Goal: Task Accomplishment & Management: Manage account settings

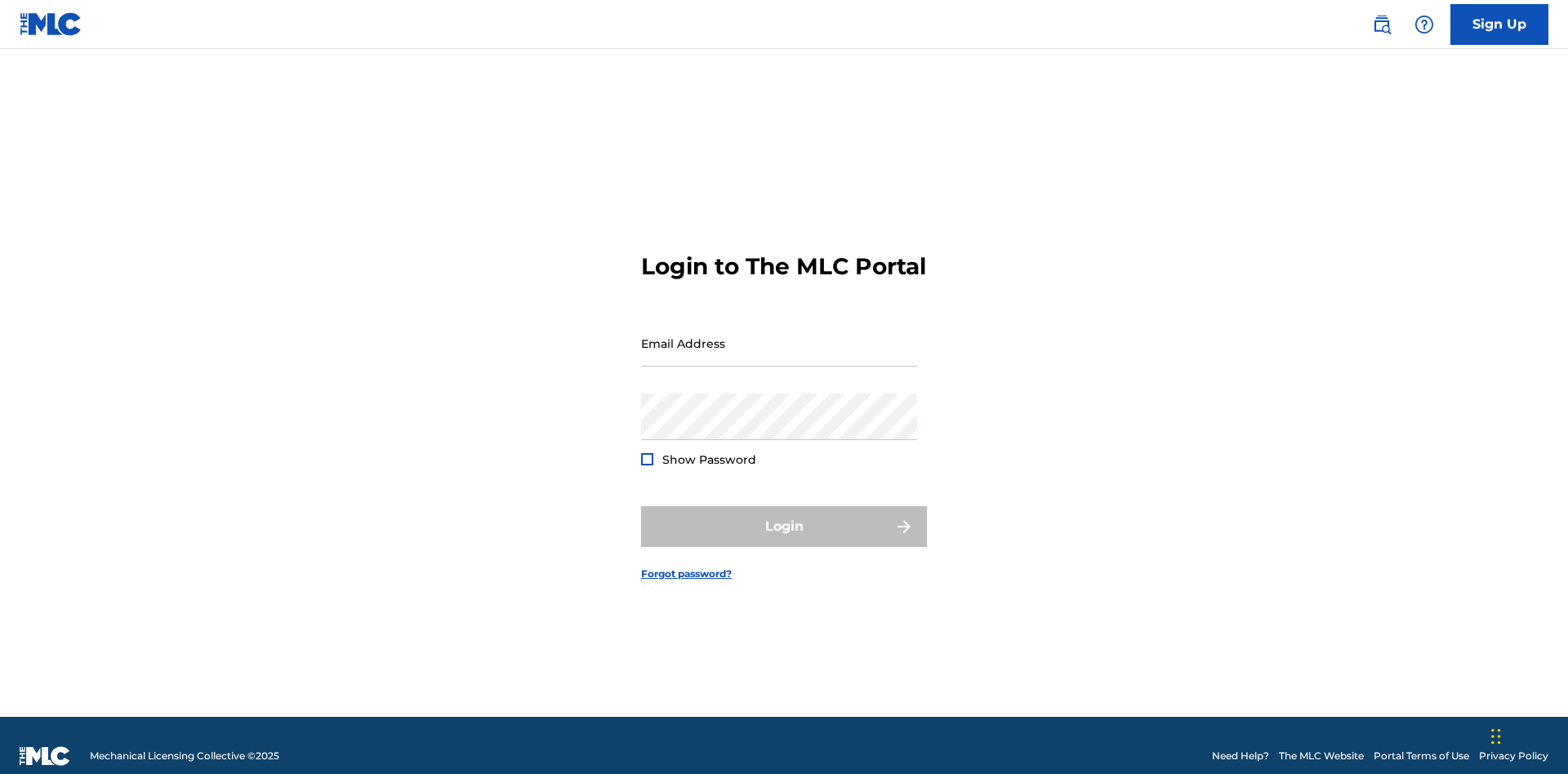
scroll to position [21, 0]
click at [779, 335] on input "Email Address" at bounding box center [779, 343] width 276 height 46
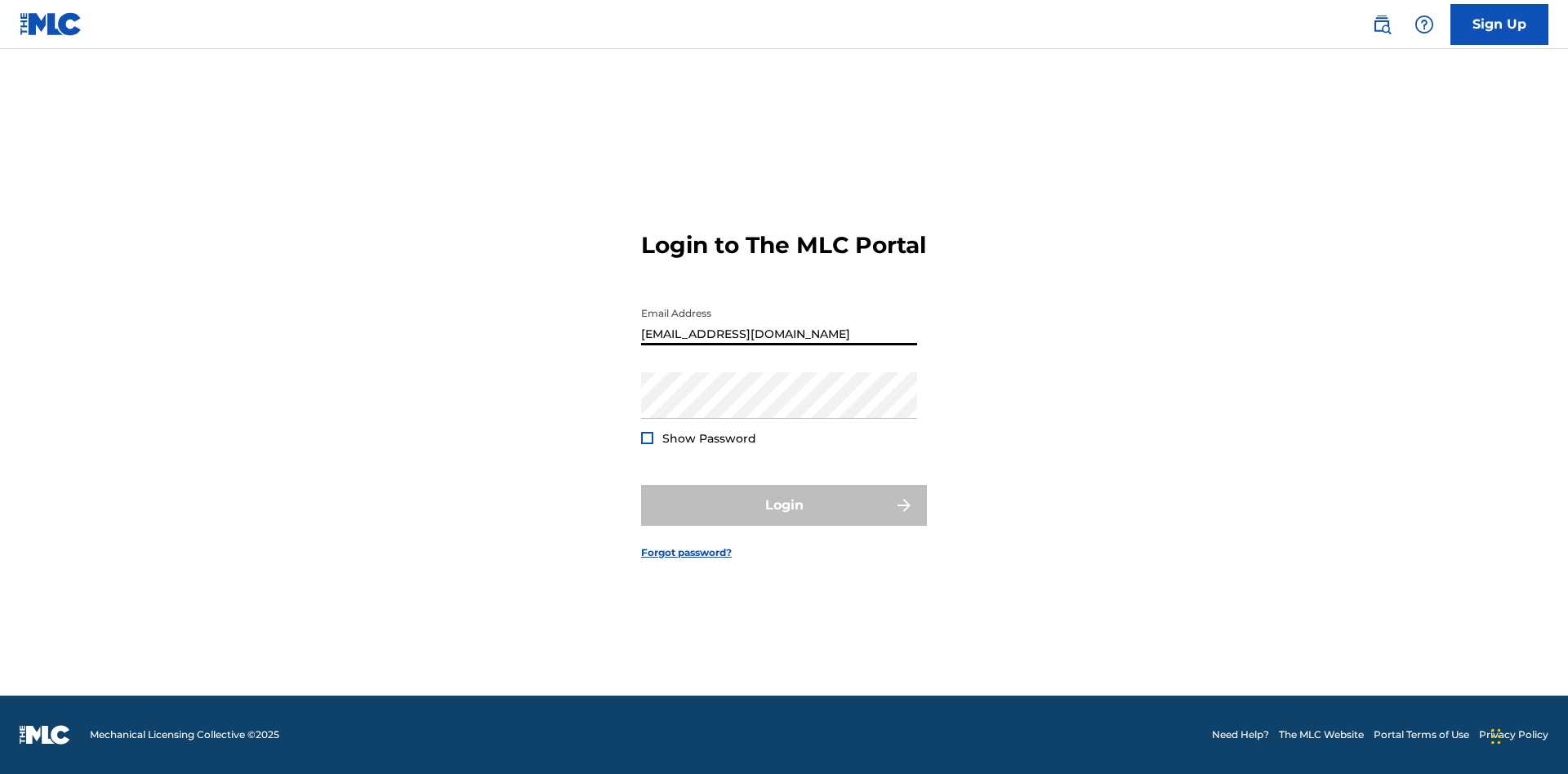
type input "[EMAIL_ADDRESS][DOMAIN_NAME]"
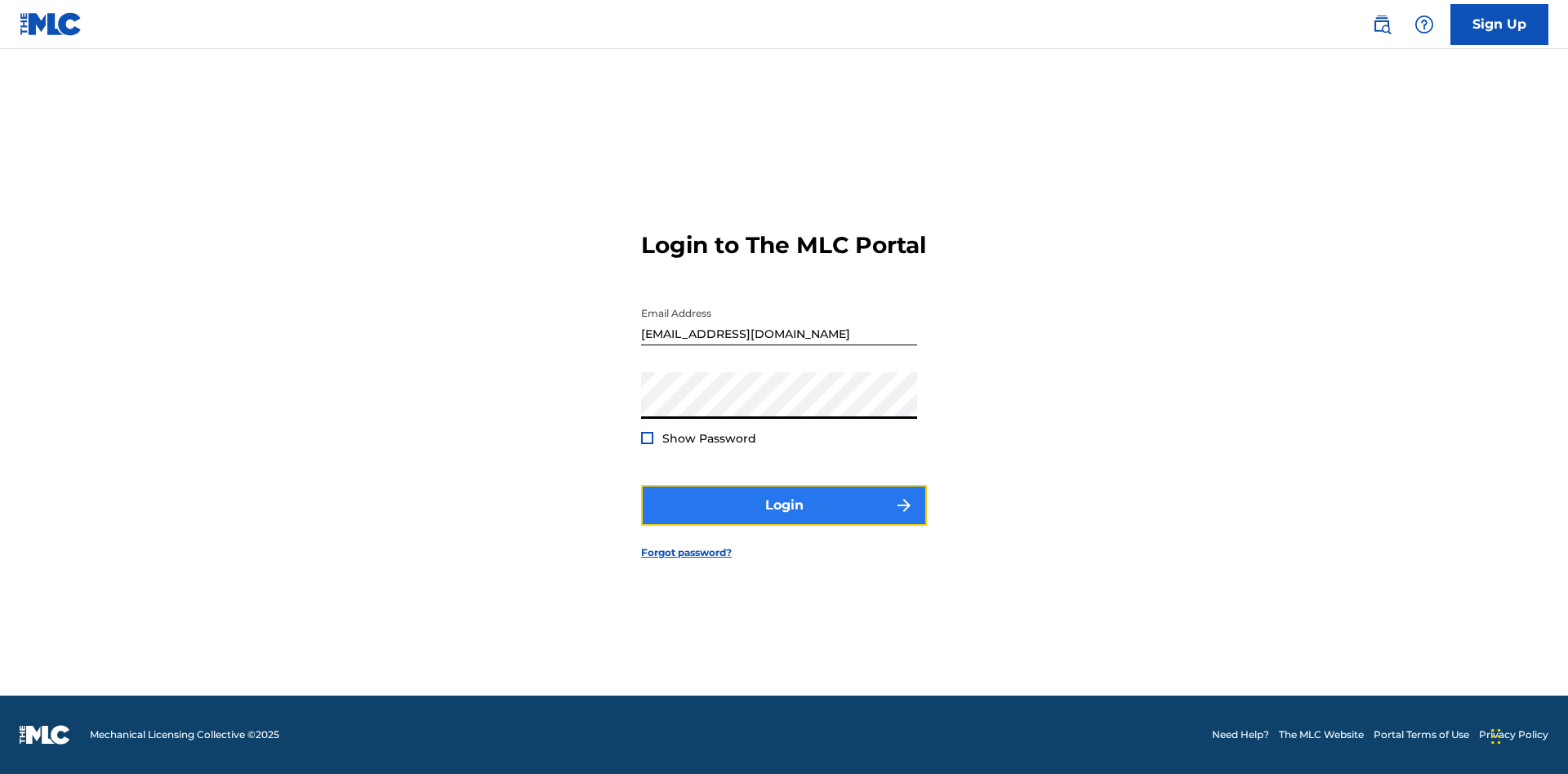
click at [784, 519] on button "Login" at bounding box center [784, 505] width 286 height 40
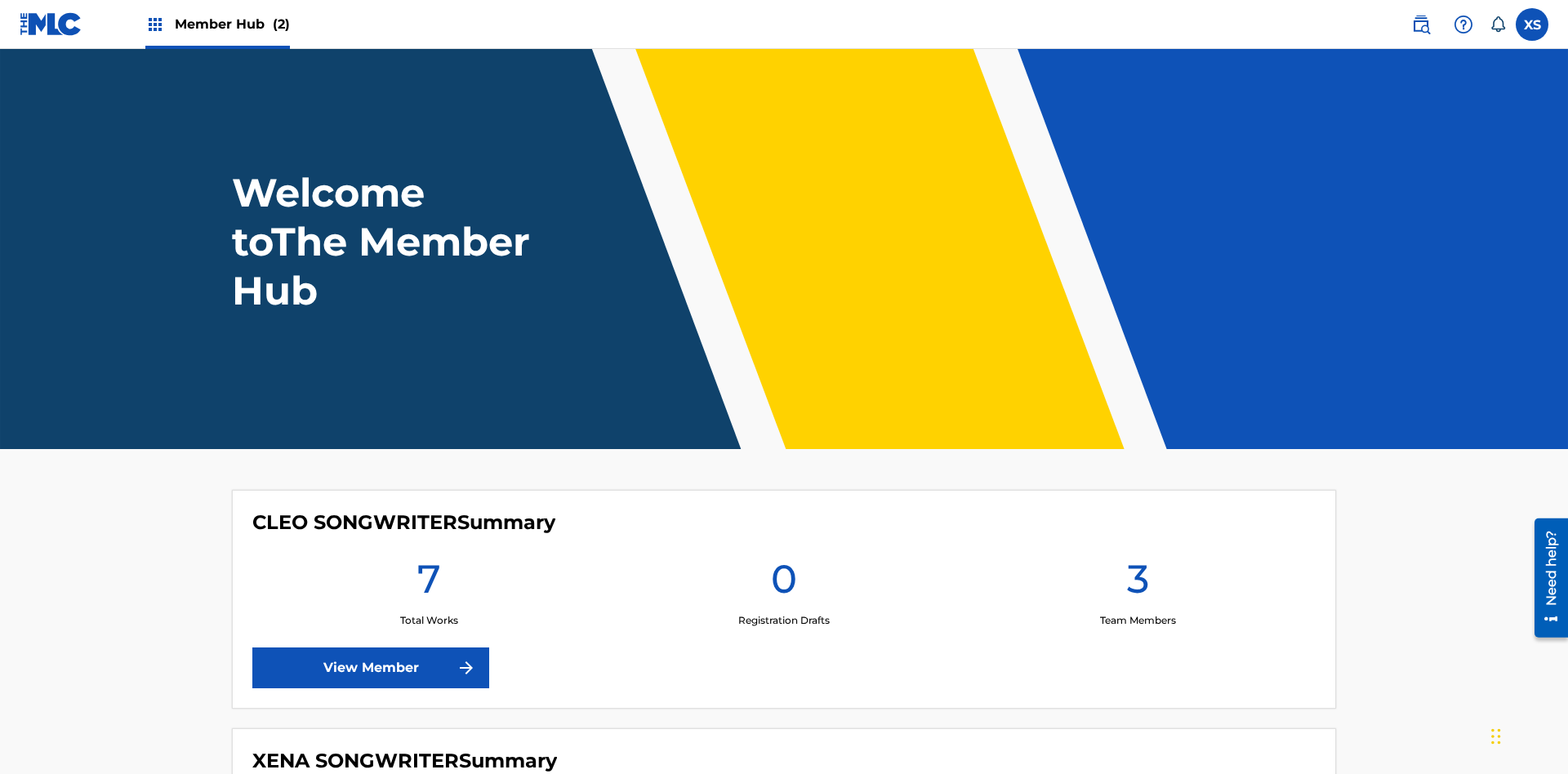
click at [231, 24] on span "Member Hub (2)" at bounding box center [232, 24] width 115 height 19
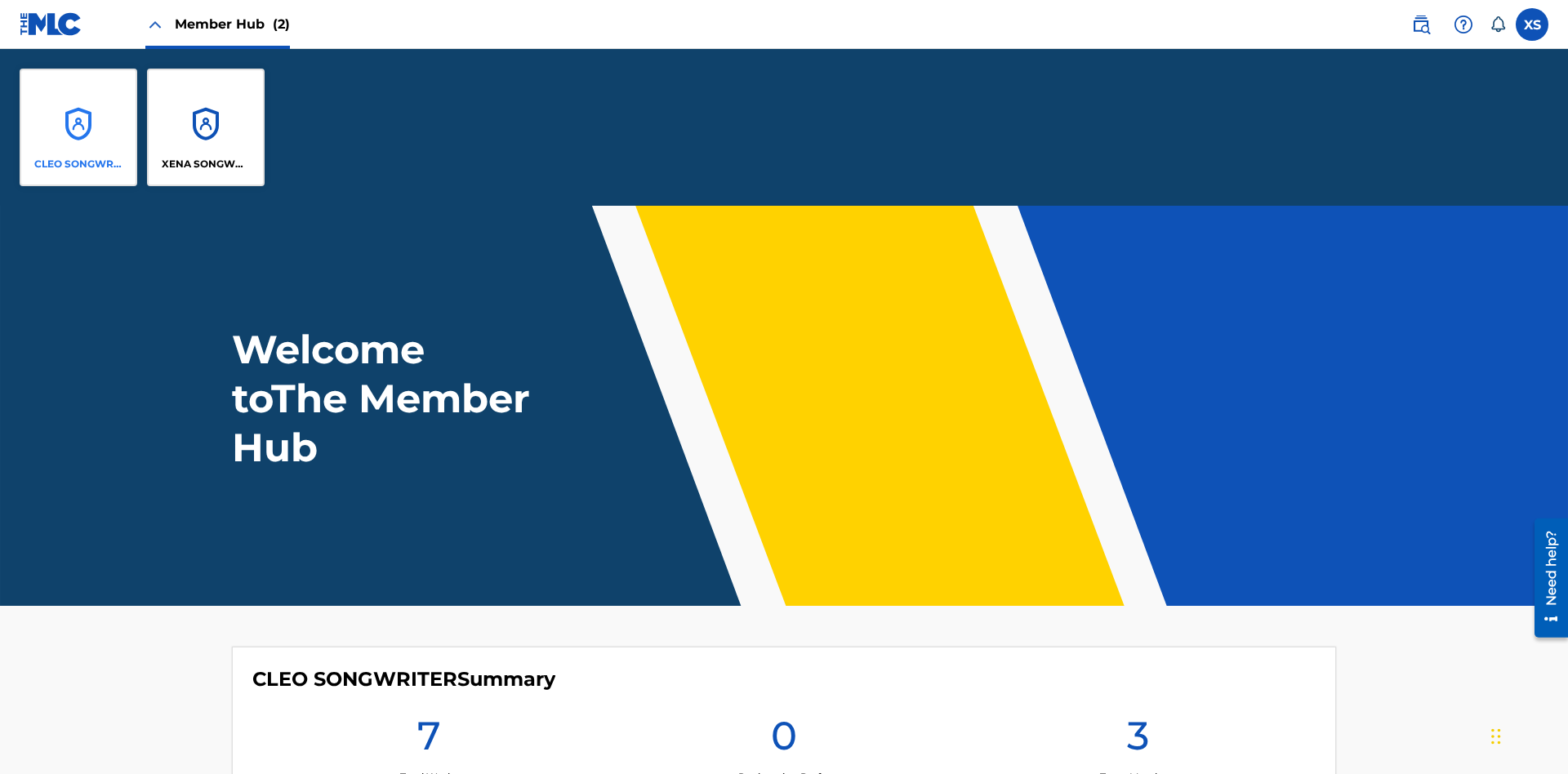
click at [78, 164] on p "CLEO SONGWRITER" at bounding box center [79, 163] width 89 height 14
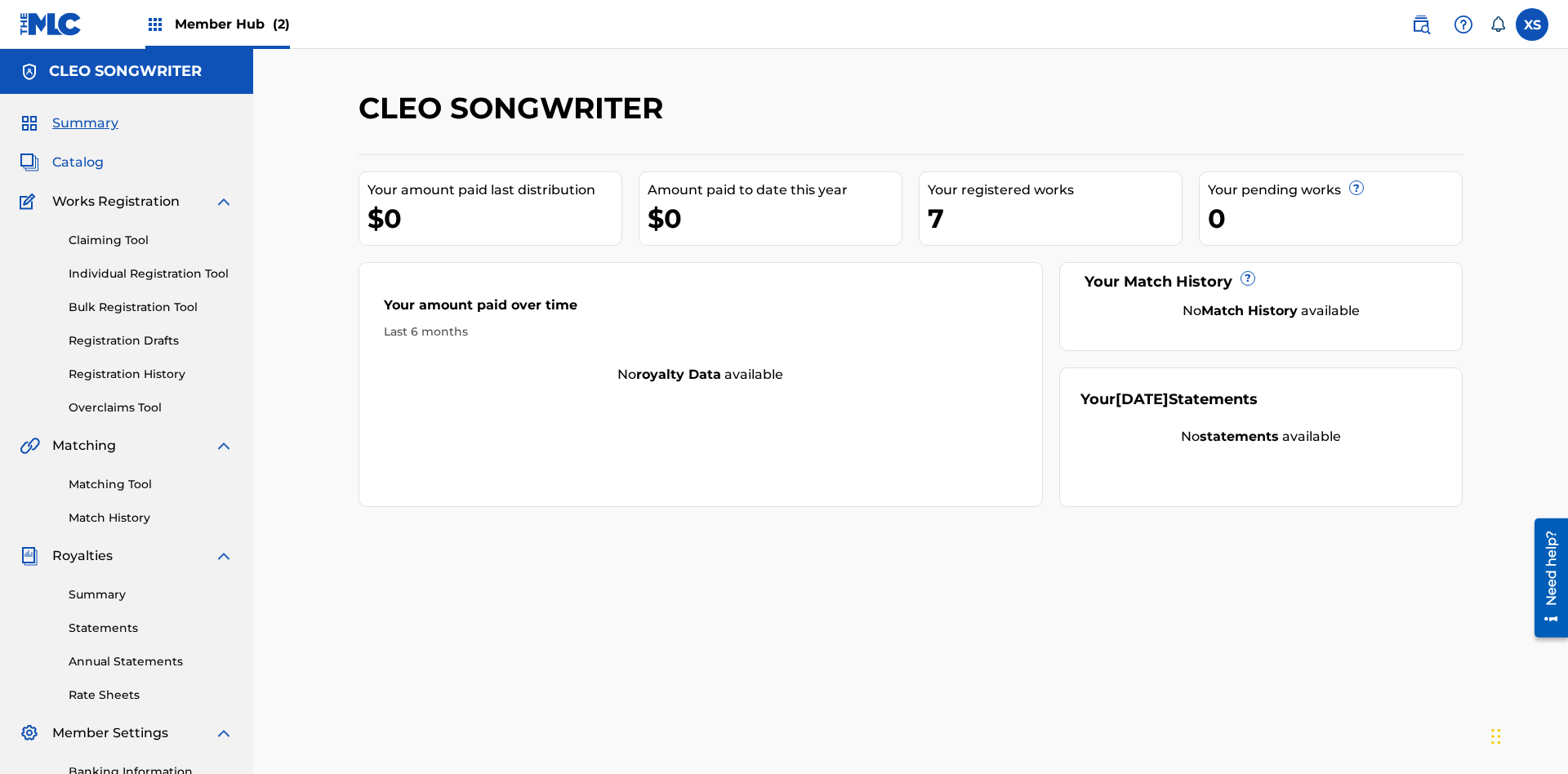
click at [78, 152] on span "Catalog" at bounding box center [78, 162] width 51 height 19
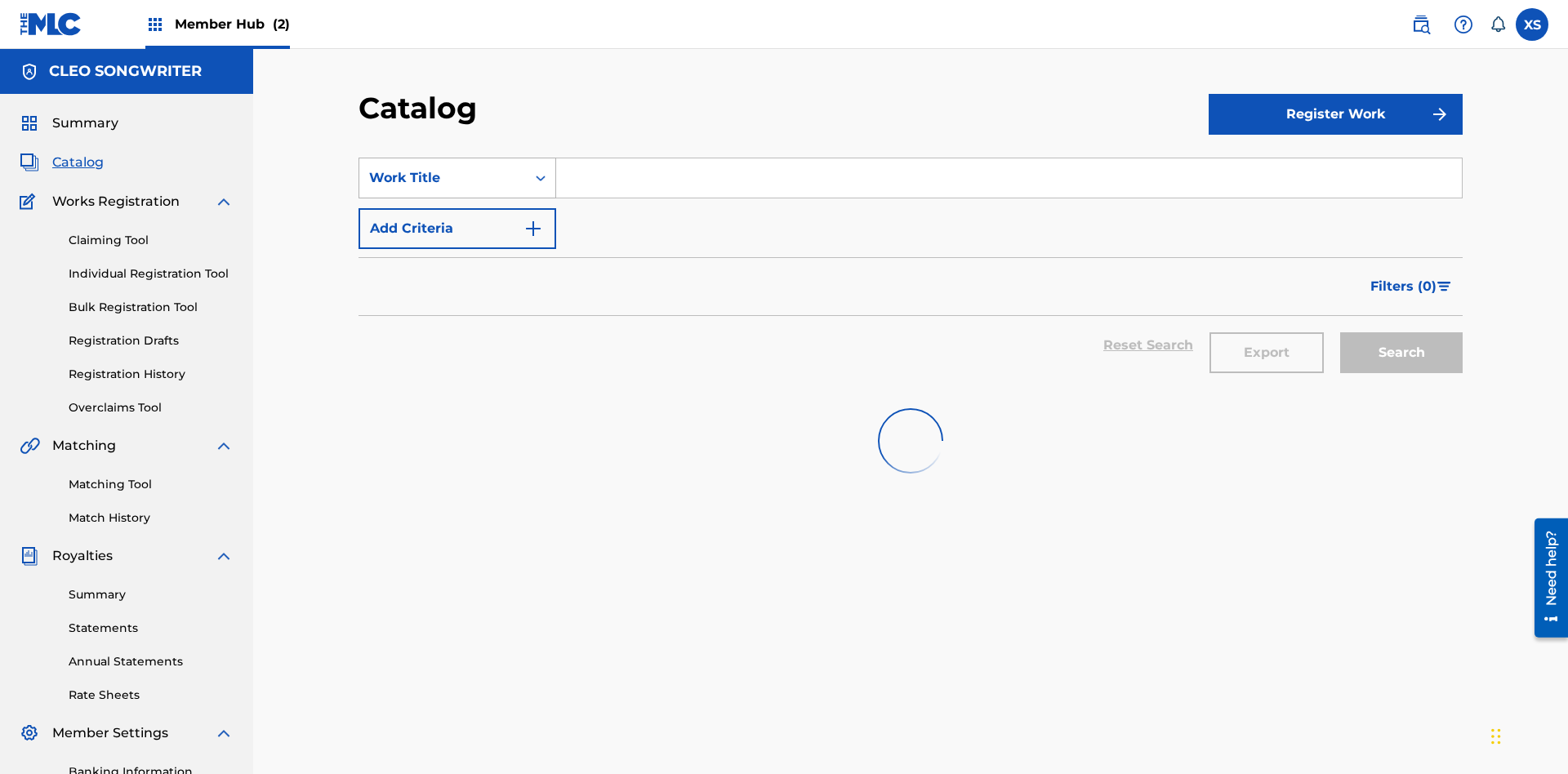
click at [442, 168] on div "Work Title" at bounding box center [442, 178] width 147 height 19
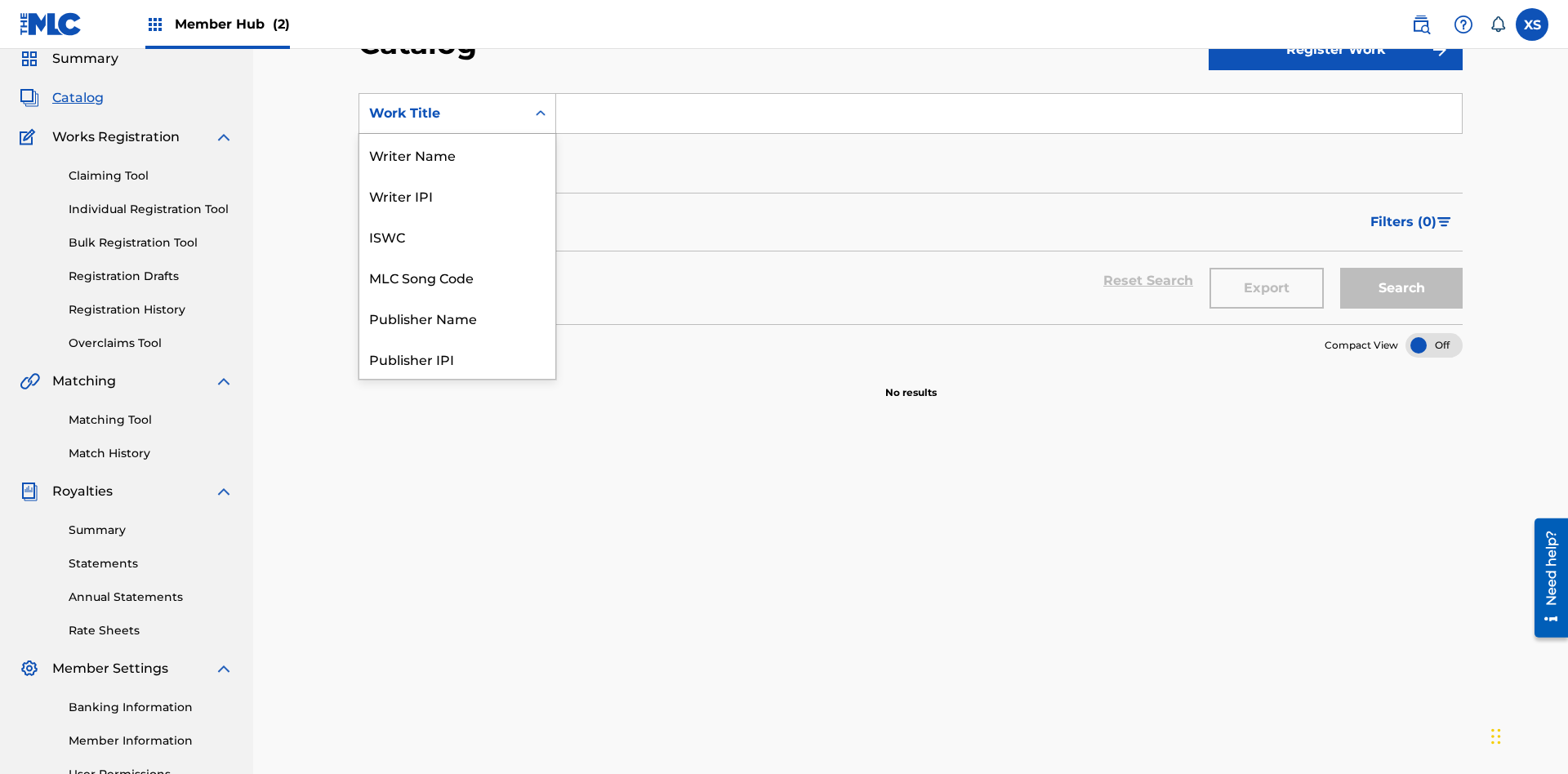
scroll to position [245, 0]
click at [458, 358] on div "Work Title" at bounding box center [457, 358] width 196 height 40
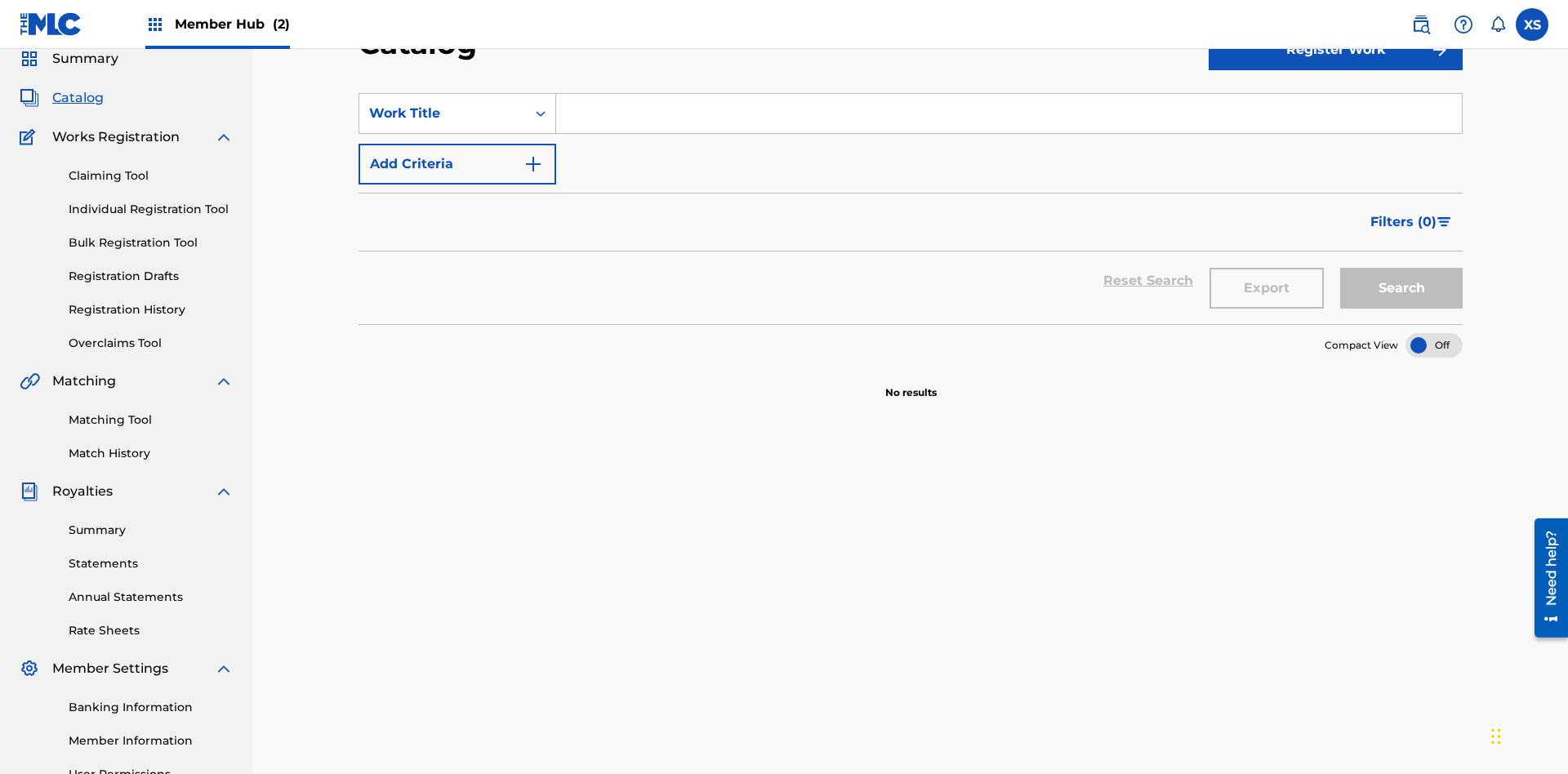
scroll to position [61, 0]
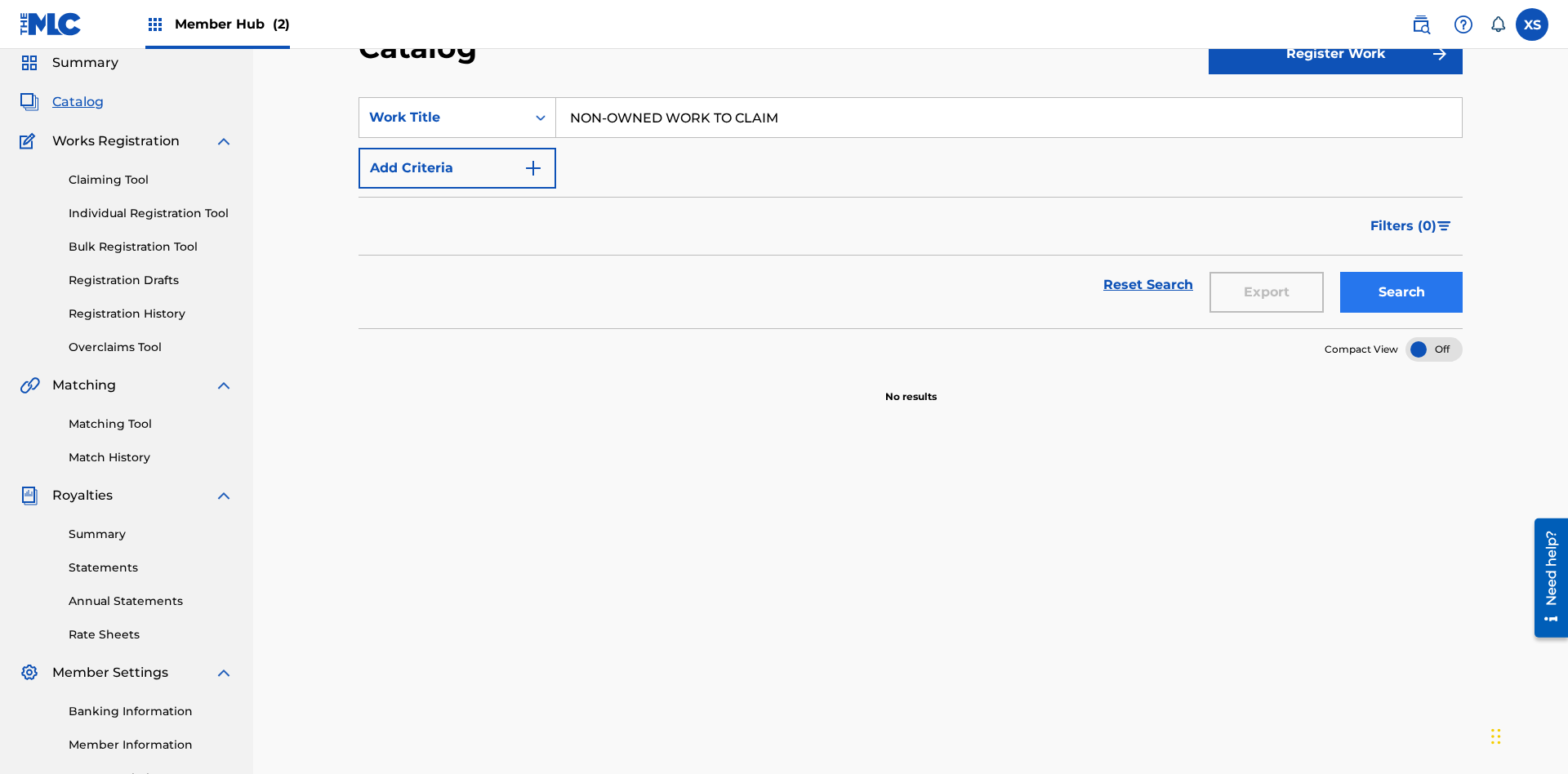
type input "NON-OWNED WORK TO CLAIM"
click at [1401, 272] on button "Search" at bounding box center [1400, 292] width 122 height 40
